Goal: Find specific page/section: Find specific page/section

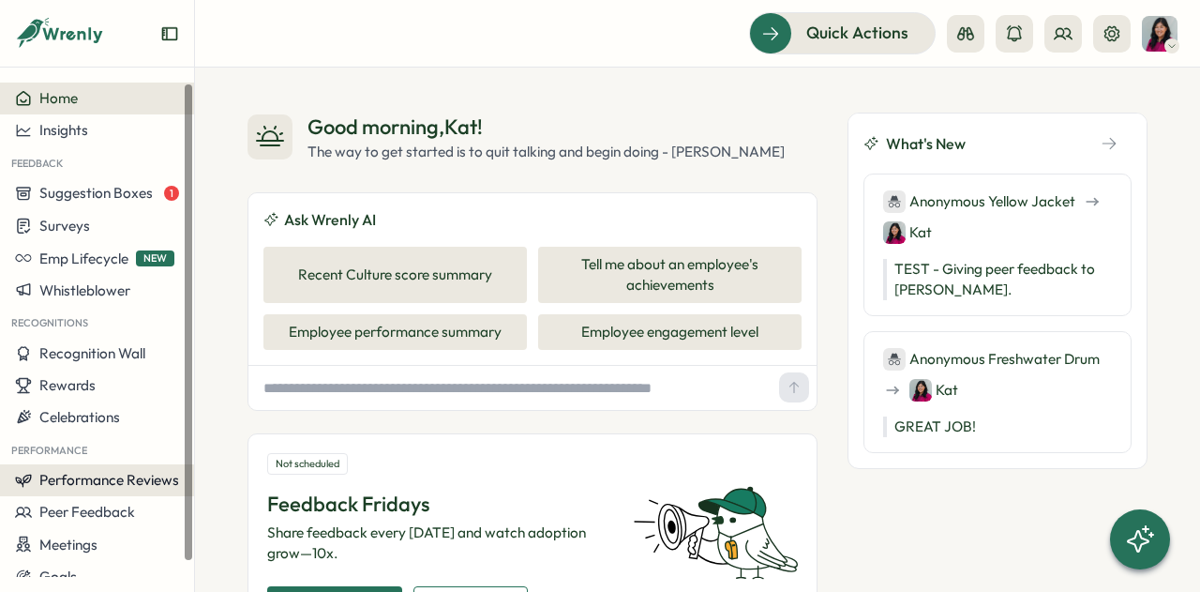
click at [115, 490] on button "Performance Reviews" at bounding box center [97, 480] width 194 height 32
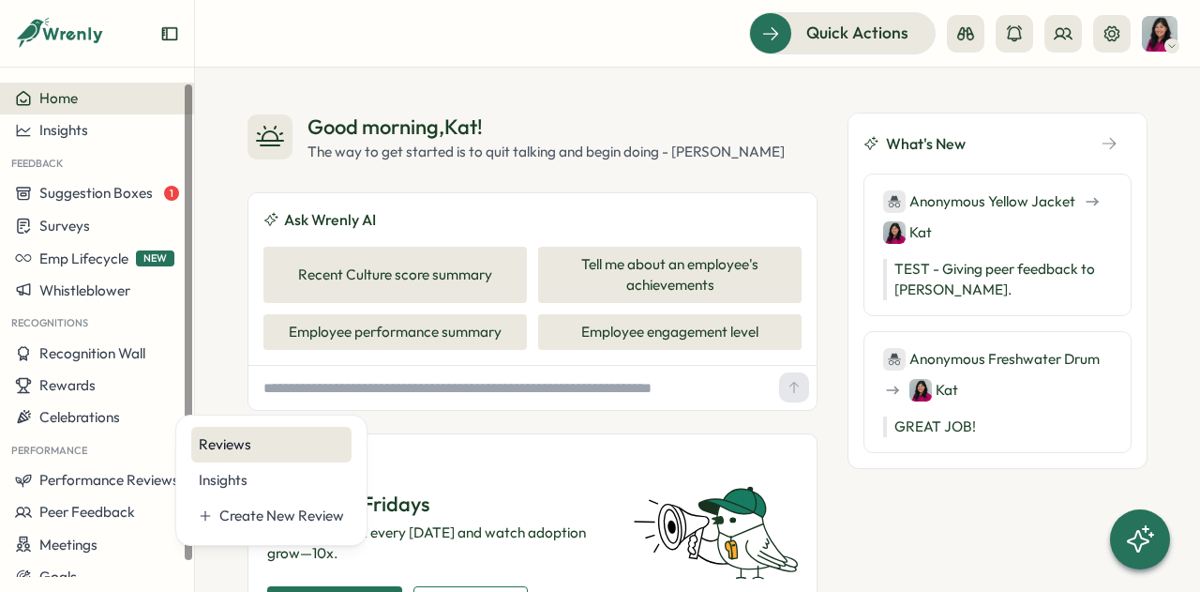
click at [253, 442] on div "Reviews" at bounding box center [271, 444] width 145 height 21
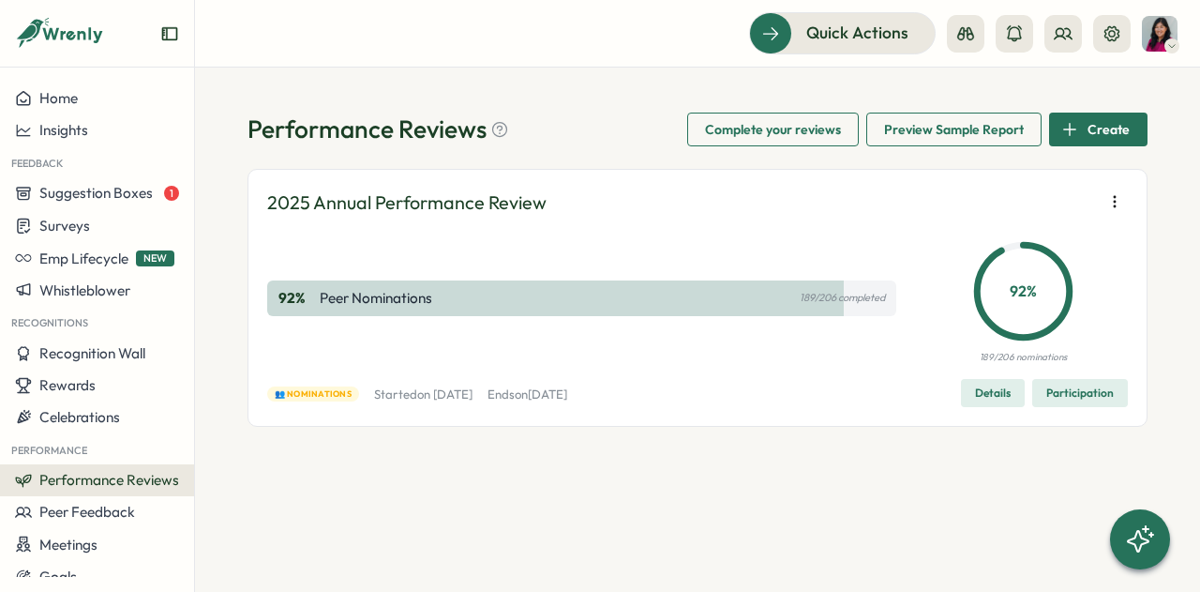
click at [1083, 397] on span "Participation" at bounding box center [1081, 393] width 68 height 26
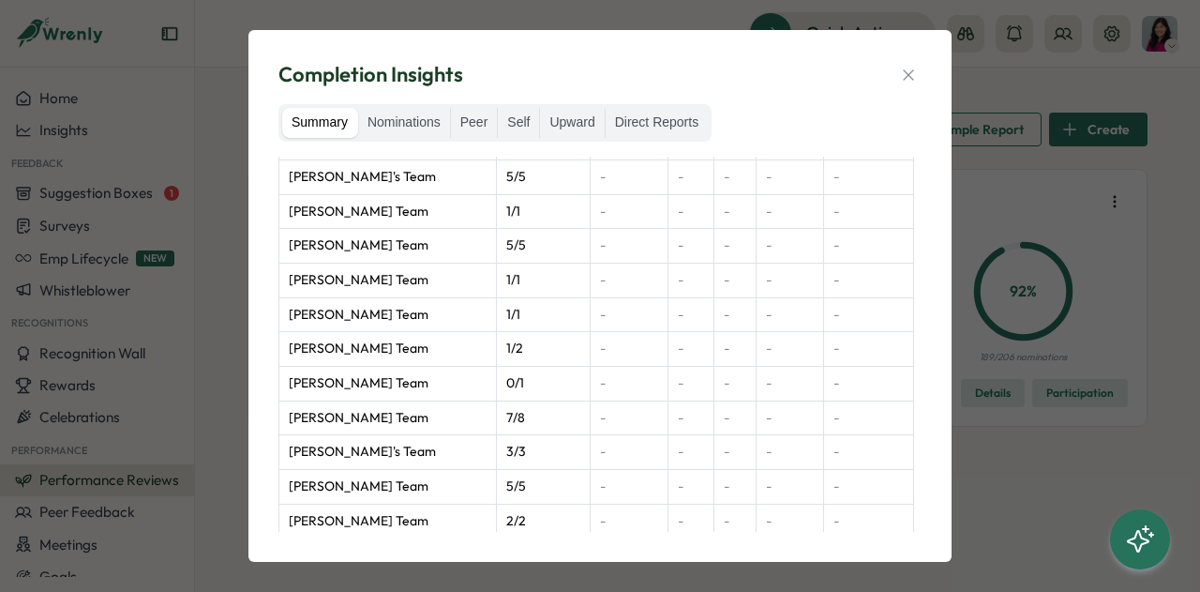
scroll to position [1528, 0]
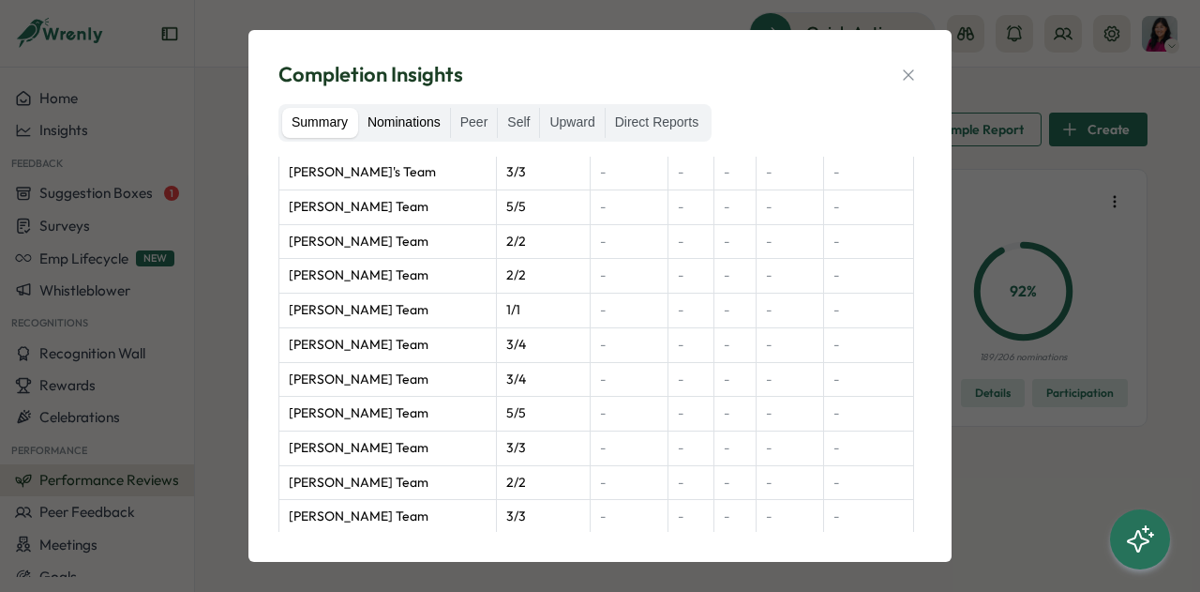
click at [417, 127] on label "Nominations" at bounding box center [404, 123] width 92 height 30
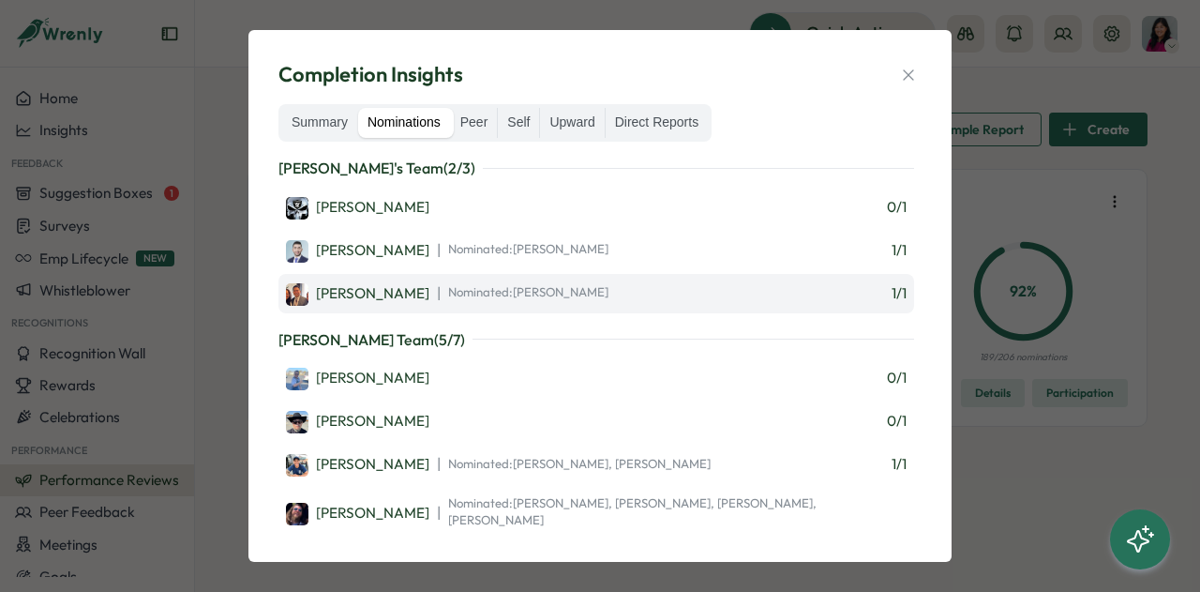
scroll to position [563, 0]
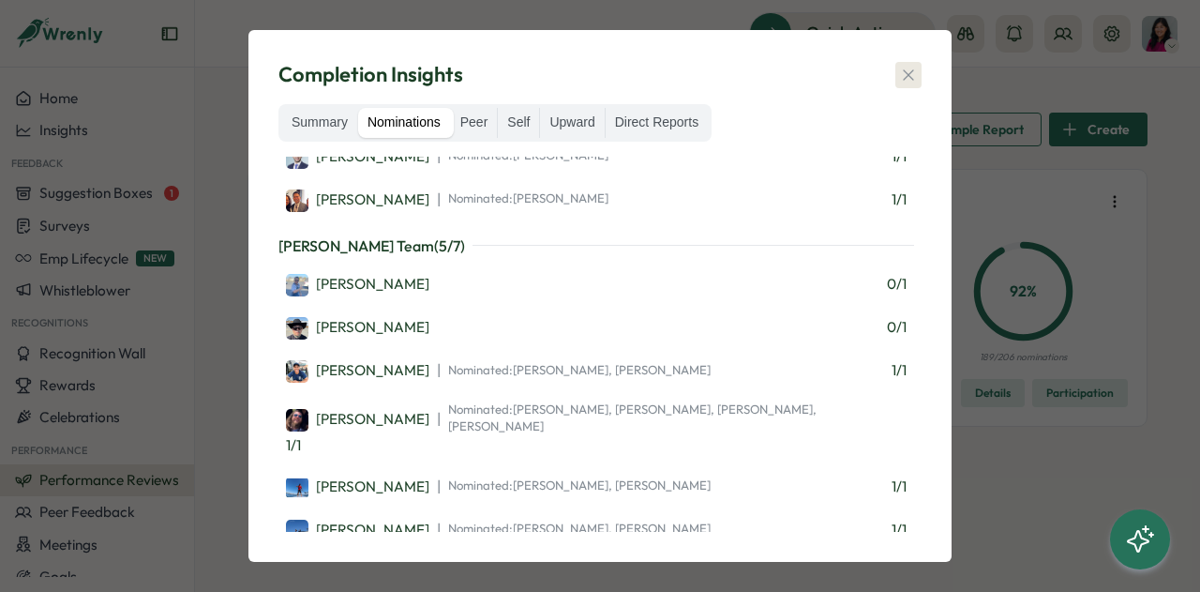
click at [903, 74] on icon "button" at bounding box center [908, 75] width 19 height 19
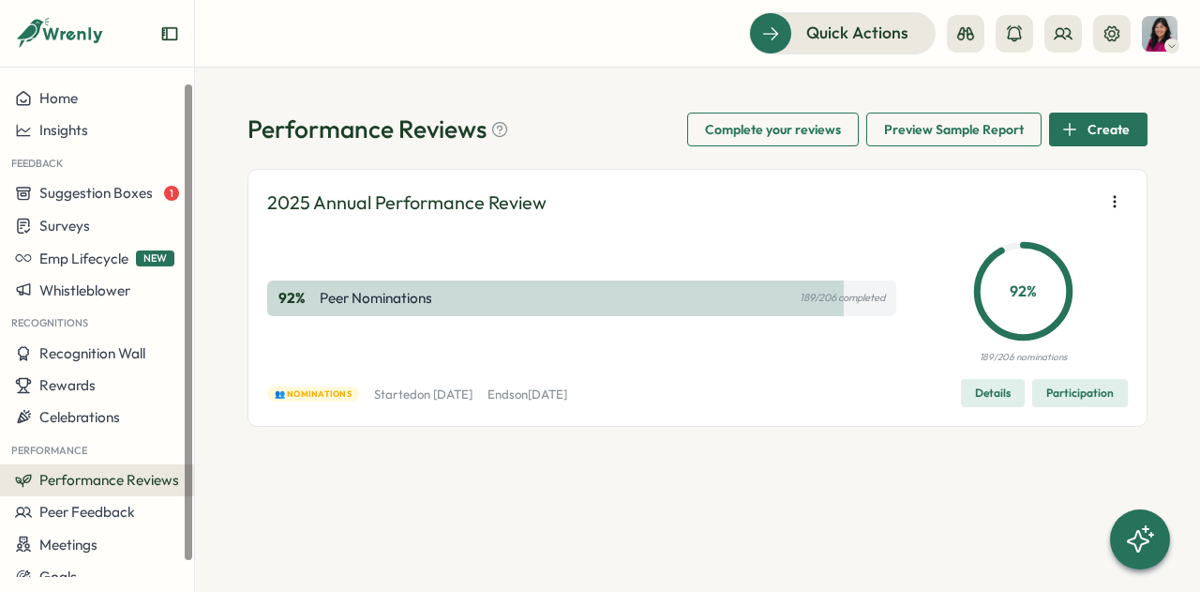
click at [137, 481] on span "Performance Reviews" at bounding box center [109, 480] width 140 height 18
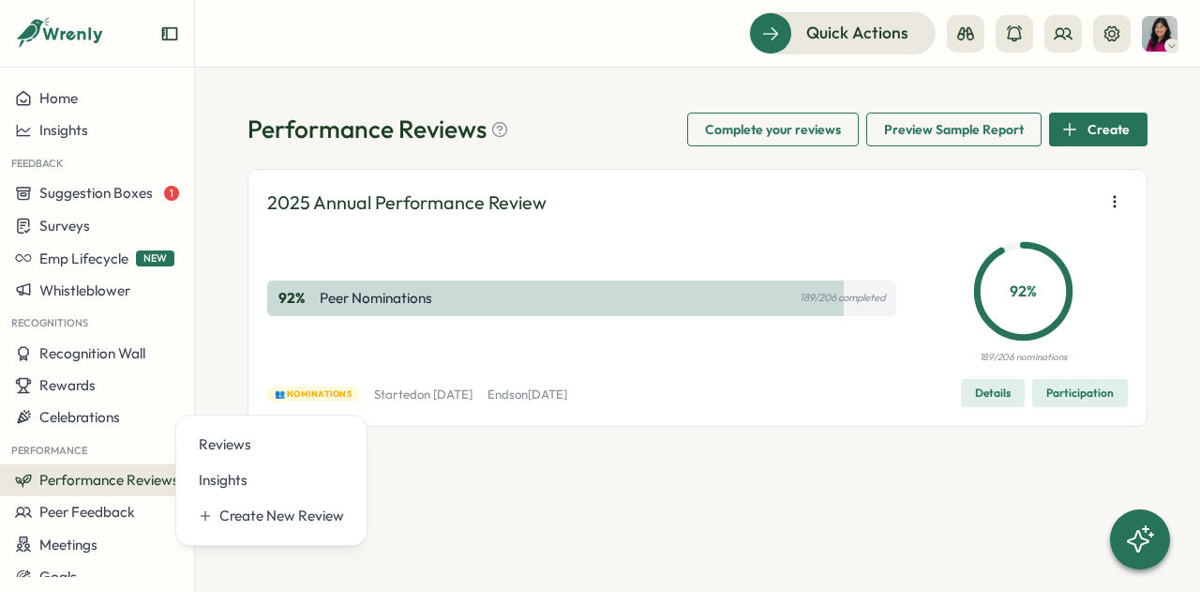
click at [401, 376] on div "2025 Annual Performance Review 92 % Peer Nominations 189/206 completed 92 % 189…" at bounding box center [697, 298] width 861 height 219
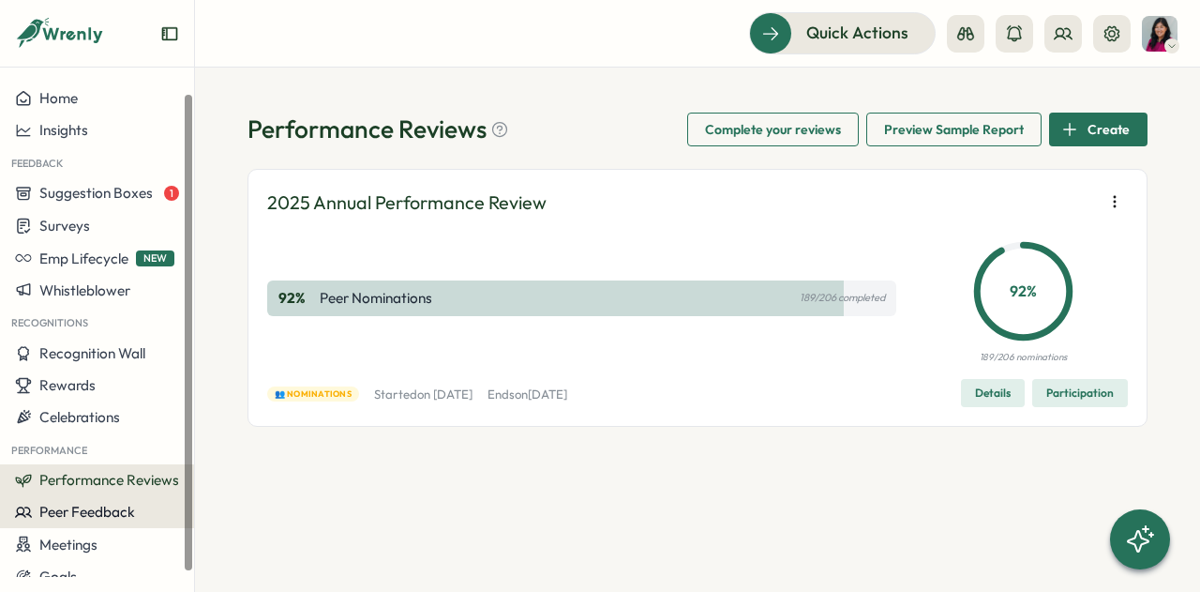
scroll to position [15, 0]
